Goal: Check status: Check status

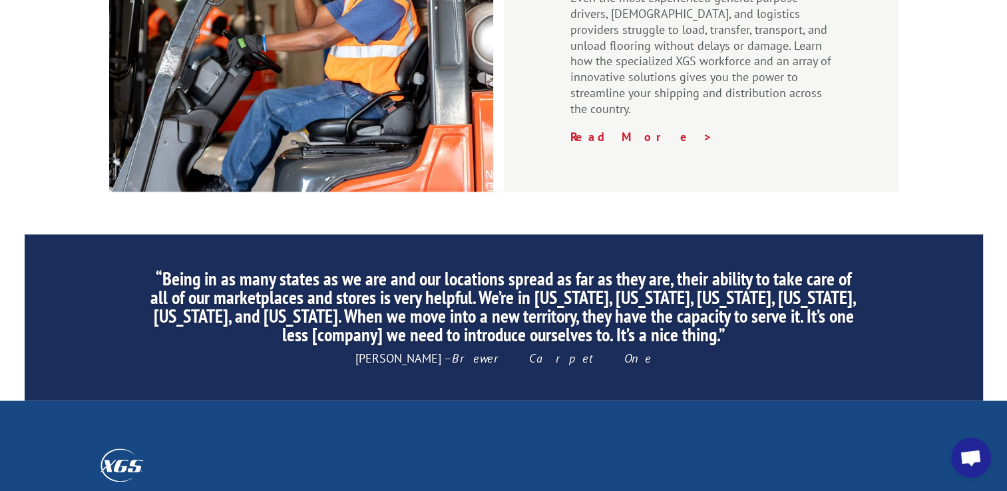
scroll to position [2063, 0]
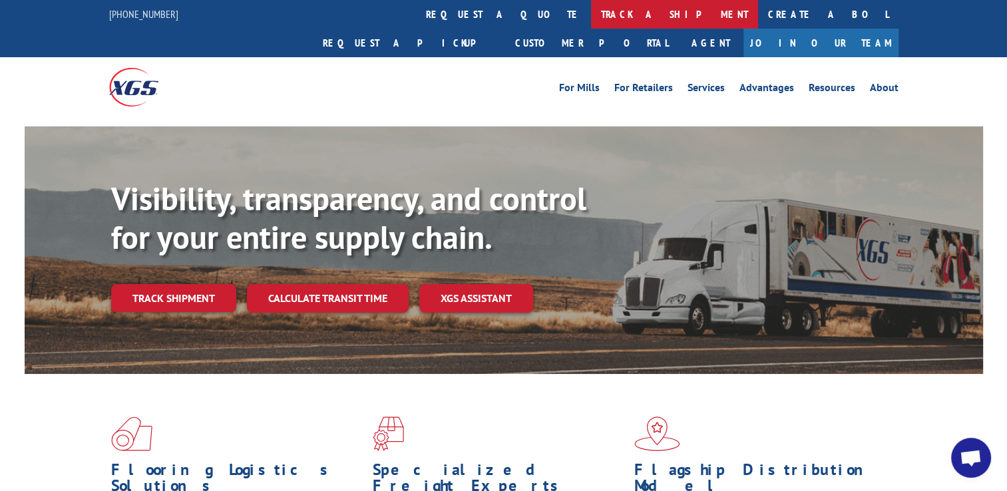
click at [591, 16] on link "track a shipment" at bounding box center [674, 14] width 167 height 29
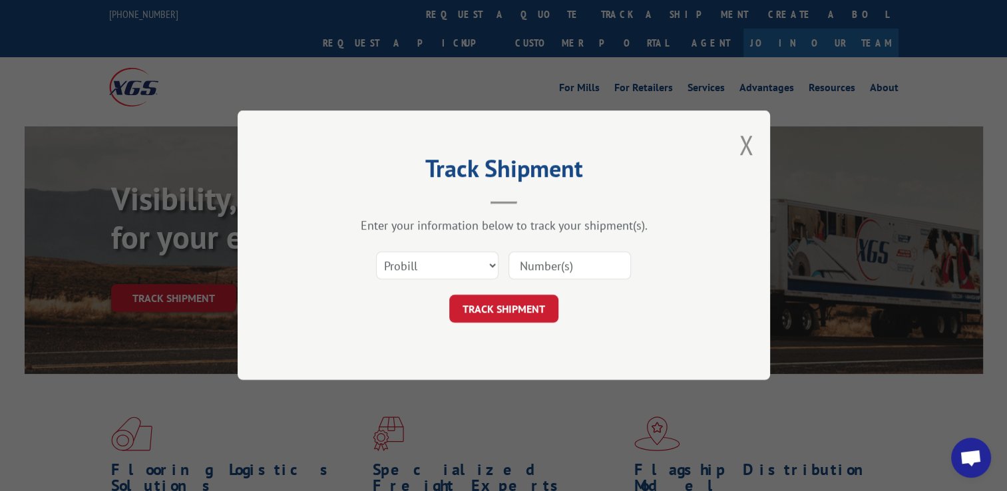
click at [548, 268] on input at bounding box center [569, 266] width 122 height 28
click at [742, 144] on button "Close modal" at bounding box center [746, 144] width 15 height 35
